Goal: Check status: Check status

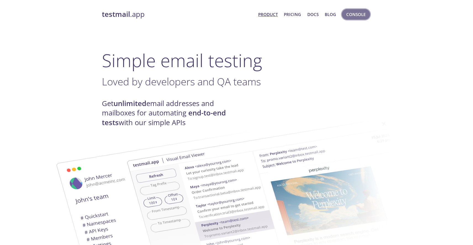
click at [355, 16] on span "Console" at bounding box center [355, 14] width 19 height 7
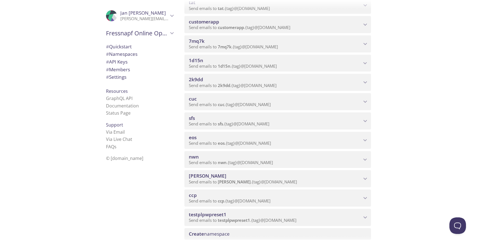
scroll to position [516, 0]
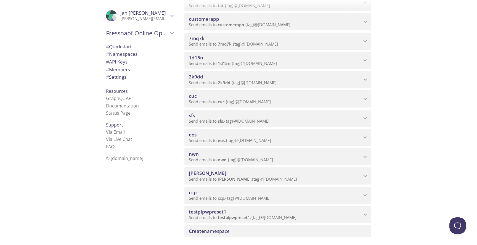
click at [213, 133] on span "eos" at bounding box center [275, 135] width 173 height 6
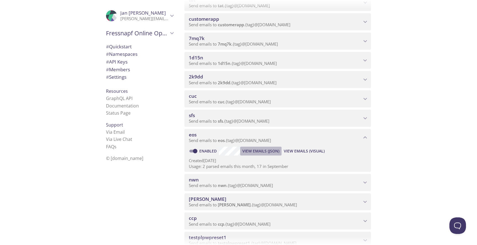
click at [270, 151] on span "View Emails (JSON)" at bounding box center [260, 151] width 37 height 7
click at [317, 148] on span "View Emails (Visual)" at bounding box center [304, 151] width 41 height 7
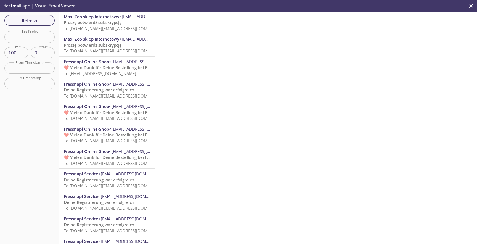
click at [39, 26] on div "Refresh Filters Tag Prefix Tag Prefix Limit 100 Limit Offset 0 Offset From Time…" at bounding box center [29, 128] width 59 height 233
click at [39, 24] on span "Refresh" at bounding box center [29, 20] width 41 height 7
click at [40, 23] on span "Refresh" at bounding box center [29, 20] width 41 height 7
drag, startPoint x: 44, startPoint y: 22, endPoint x: 60, endPoint y: 20, distance: 16.4
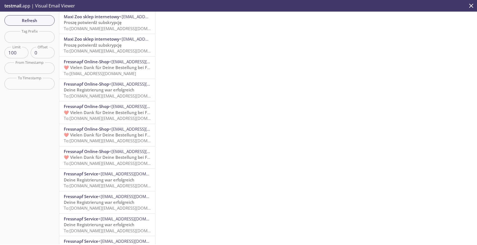
click at [57, 21] on div "Refresh Filters Tag Prefix Tag Prefix Limit 100 Limit Offset 0 Offset From Time…" at bounding box center [29, 128] width 59 height 233
click at [43, 22] on span "Refresh" at bounding box center [29, 20] width 41 height 7
